Goal: Information Seeking & Learning: Check status

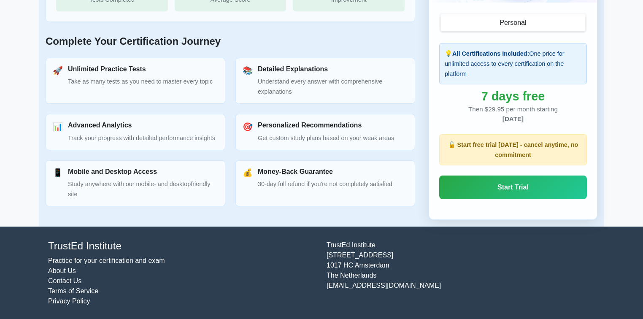
scroll to position [223, 0]
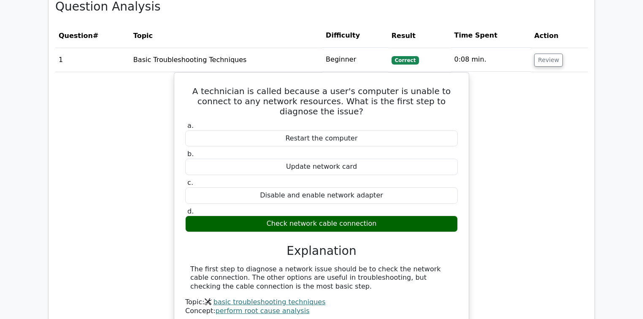
scroll to position [608, 0]
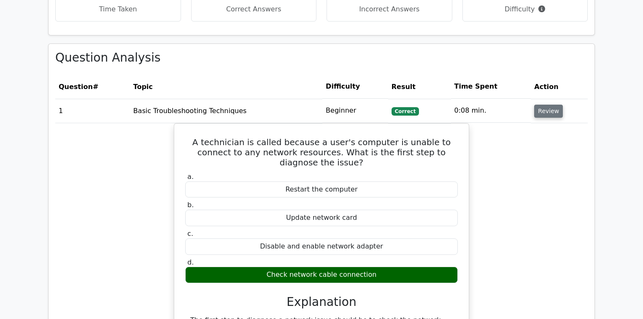
click at [542, 113] on button "Review" at bounding box center [548, 111] width 29 height 13
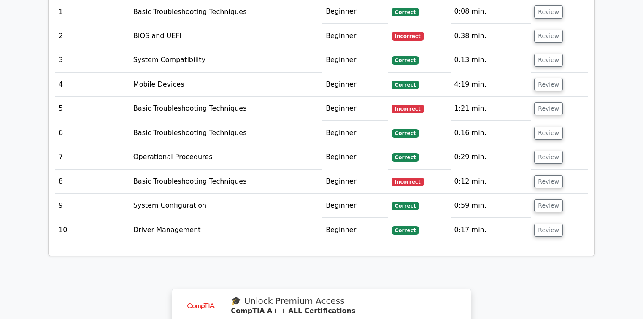
scroll to position [642, 0]
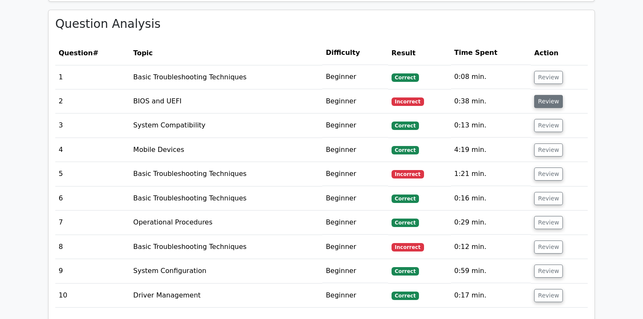
click at [545, 99] on button "Review" at bounding box center [548, 101] width 29 height 13
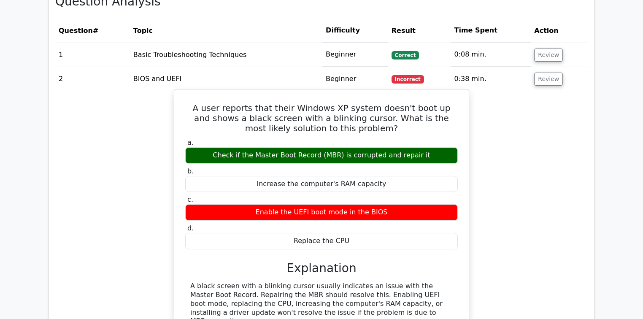
scroll to position [675, 0]
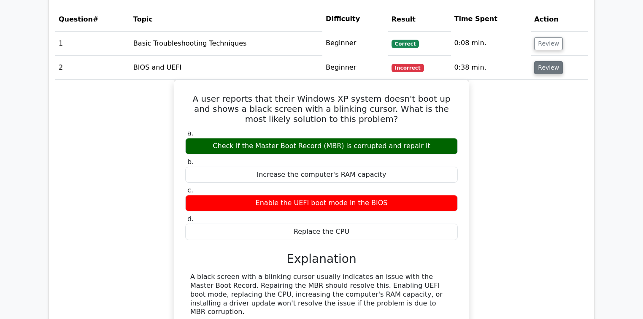
click at [548, 68] on button "Review" at bounding box center [548, 67] width 29 height 13
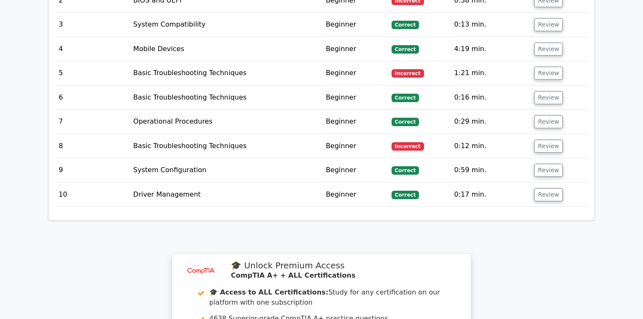
scroll to position [743, 0]
click at [541, 73] on button "Review" at bounding box center [548, 72] width 29 height 13
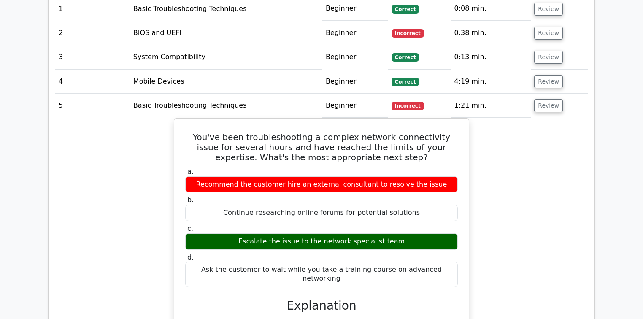
scroll to position [709, 0]
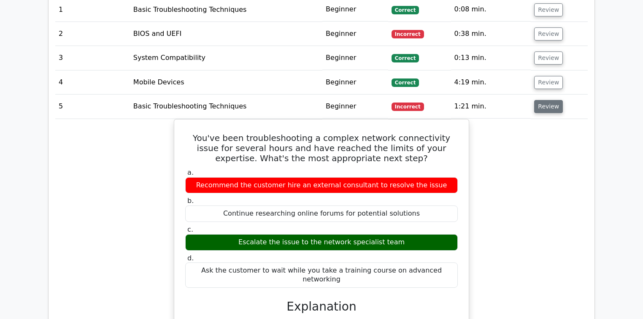
click at [548, 105] on button "Review" at bounding box center [548, 106] width 29 height 13
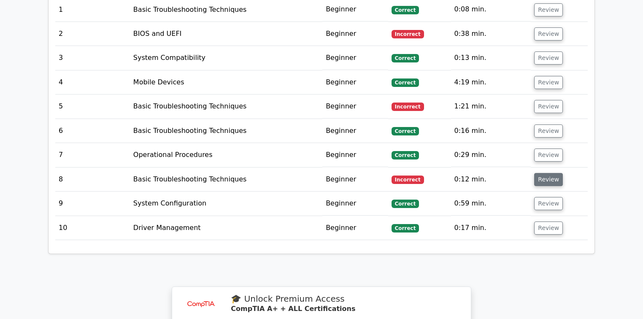
click at [549, 179] on button "Review" at bounding box center [548, 179] width 29 height 13
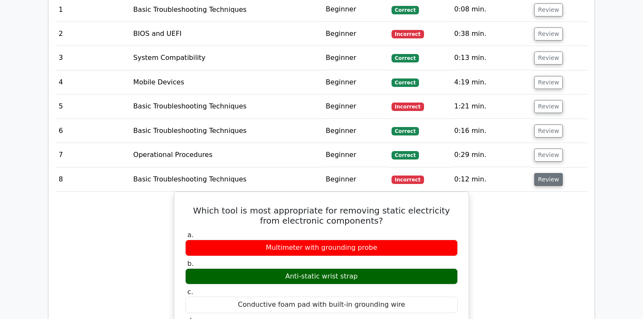
click at [549, 179] on button "Review" at bounding box center [548, 179] width 29 height 13
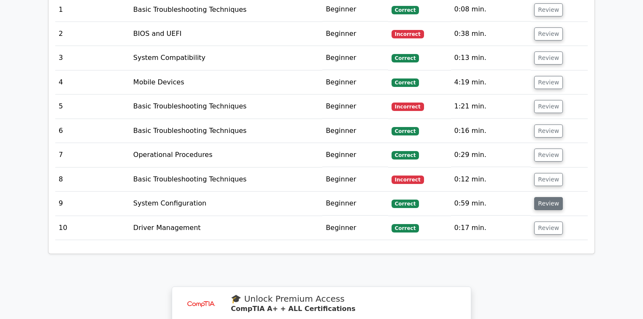
click at [538, 199] on button "Review" at bounding box center [548, 203] width 29 height 13
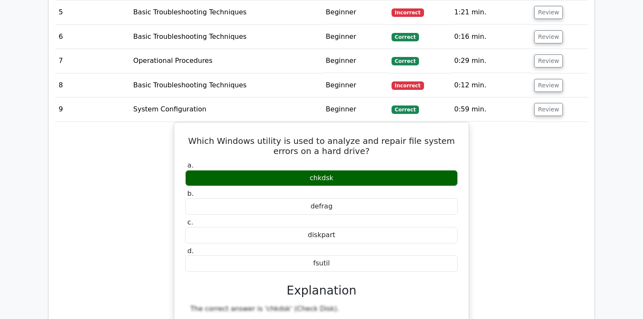
scroll to position [844, 0]
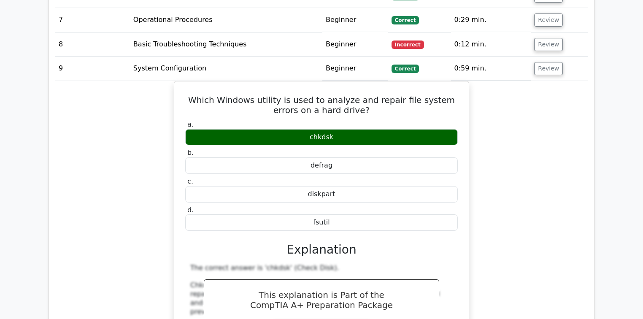
drag, startPoint x: 542, startPoint y: 64, endPoint x: 551, endPoint y: 51, distance: 16.3
click at [541, 64] on button "Review" at bounding box center [548, 68] width 29 height 13
